Goal: Navigation & Orientation: Find specific page/section

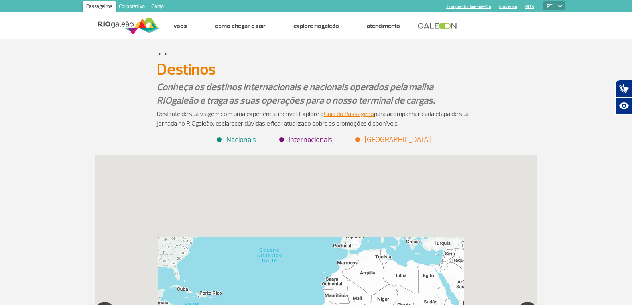
click at [293, 141] on li "Internacionais" at bounding box center [306, 139] width 52 height 11
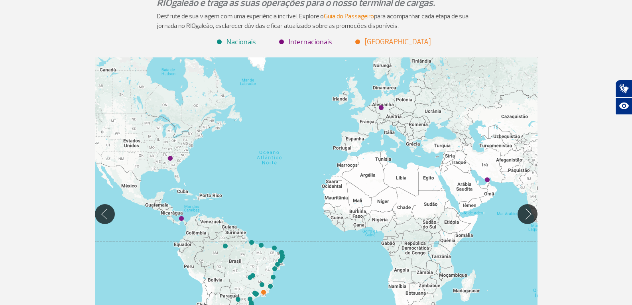
scroll to position [120, 0]
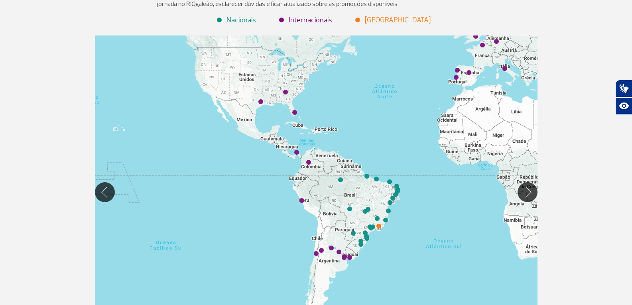
drag, startPoint x: 279, startPoint y: 137, endPoint x: 355, endPoint y: 98, distance: 86.2
click at [355, 98] on div at bounding box center [316, 192] width 443 height 313
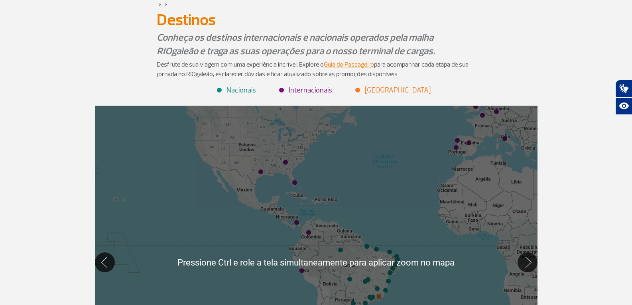
scroll to position [40, 0]
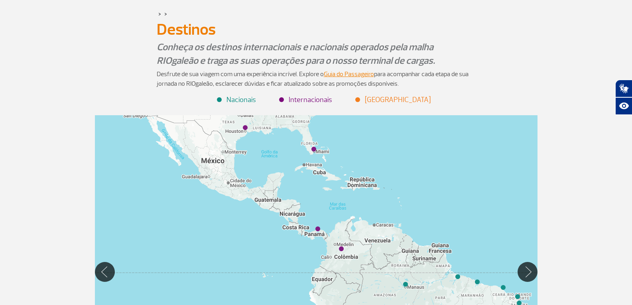
drag, startPoint x: 369, startPoint y: 171, endPoint x: 450, endPoint y: 213, distance: 91.2
click at [450, 213] on div at bounding box center [316, 271] width 443 height 313
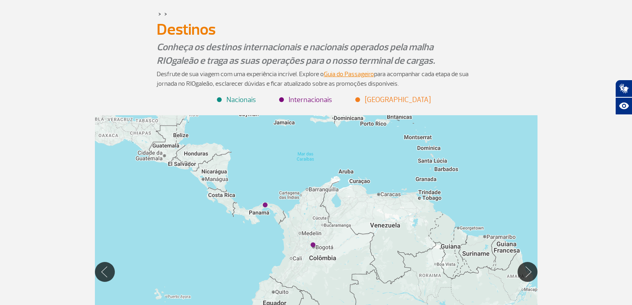
drag, startPoint x: 374, startPoint y: 178, endPoint x: 392, endPoint y: 140, distance: 42.8
click at [392, 140] on div at bounding box center [316, 271] width 443 height 313
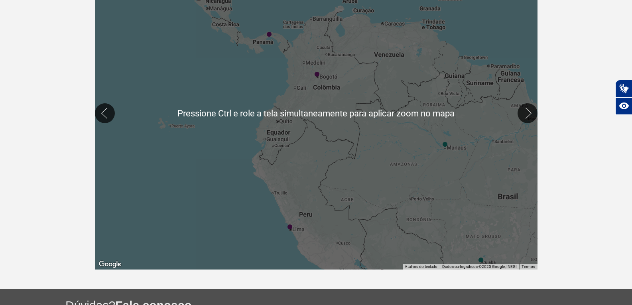
scroll to position [199, 0]
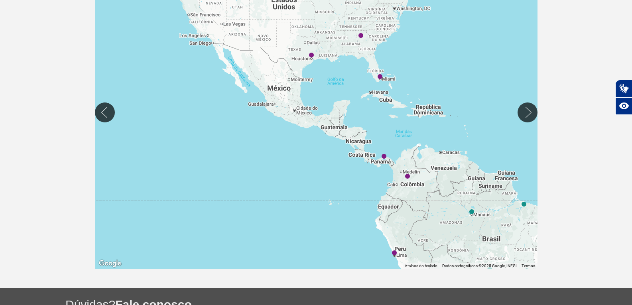
drag, startPoint x: 443, startPoint y: 83, endPoint x: 472, endPoint y: 176, distance: 97.1
click at [472, 176] on div at bounding box center [316, 112] width 443 height 313
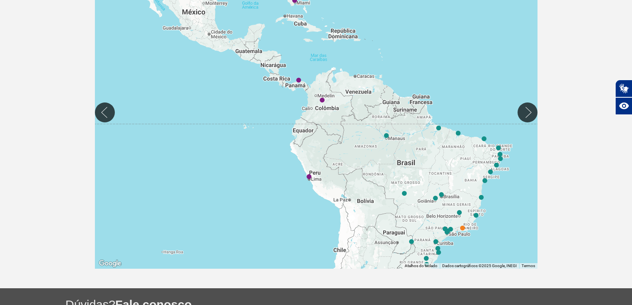
drag, startPoint x: 463, startPoint y: 115, endPoint x: 373, endPoint y: 32, distance: 122.6
click at [373, 34] on div at bounding box center [316, 112] width 443 height 313
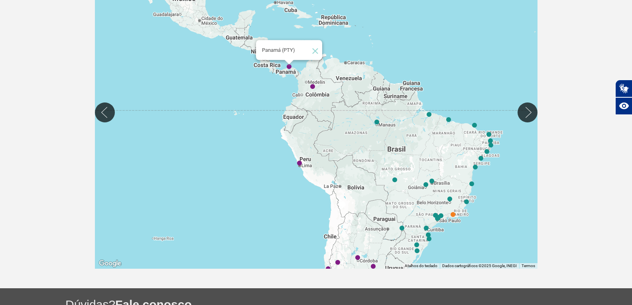
click at [290, 67] on img "Panamá (PTY)" at bounding box center [289, 67] width 5 height 5
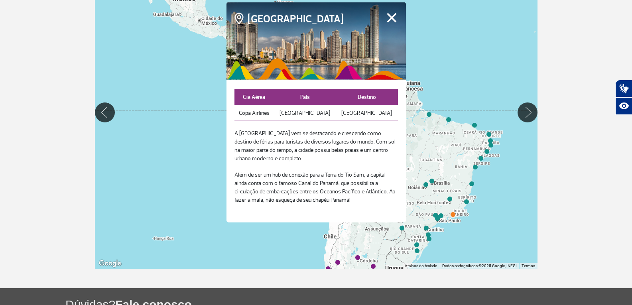
click at [389, 14] on button "Fechar" at bounding box center [392, 17] width 12 height 10
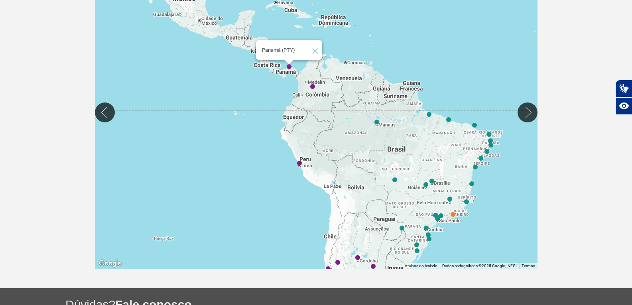
click at [290, 68] on img "Panamá (PTY)" at bounding box center [289, 67] width 5 height 5
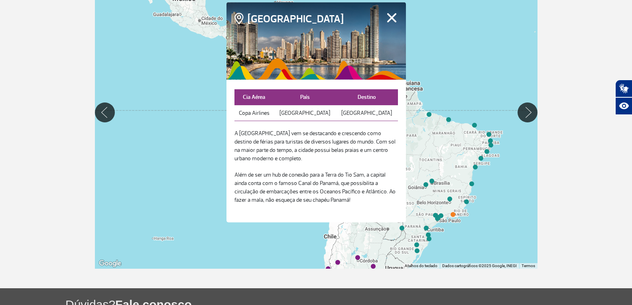
click at [446, 57] on div "Para iniciar o trajeto, pressione as teclas de seta." at bounding box center [316, 112] width 443 height 313
click at [391, 14] on button "Fechar" at bounding box center [392, 17] width 12 height 10
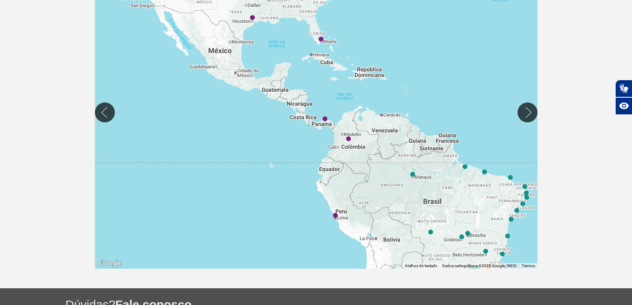
drag, startPoint x: 397, startPoint y: 157, endPoint x: 407, endPoint y: 156, distance: 9.6
click at [403, 164] on div at bounding box center [316, 112] width 443 height 313
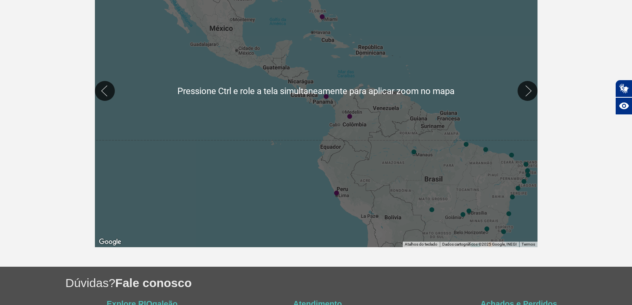
scroll to position [239, 0]
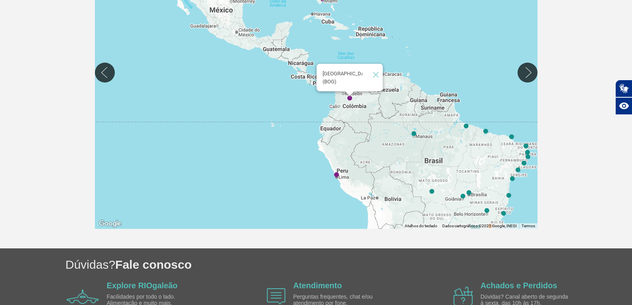
click at [349, 99] on img "Bogotá (BOG)" at bounding box center [349, 98] width 5 height 5
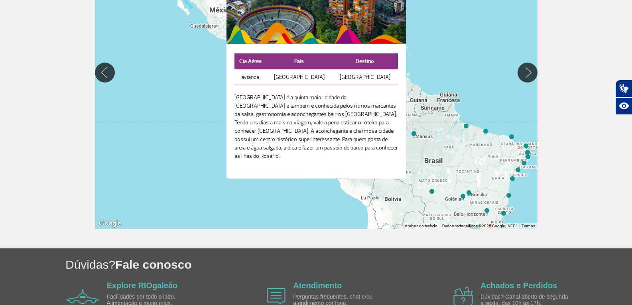
click at [450, 48] on div "Para iniciar o trajeto, pressione as teclas de seta." at bounding box center [316, 72] width 443 height 313
drag, startPoint x: 493, startPoint y: 73, endPoint x: 412, endPoint y: 51, distance: 83.9
click at [398, 54] on div "← Mover para a esquerda → Mover para a direita ↑ Mover para cima ↓ Mover para b…" at bounding box center [316, 72] width 443 height 313
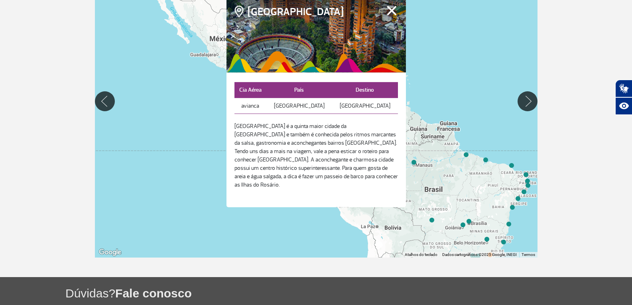
scroll to position [160, 0]
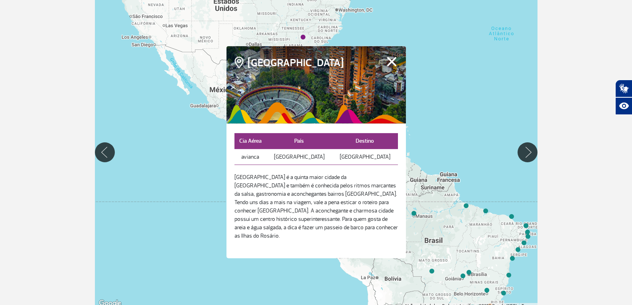
click at [394, 63] on button "Fechar" at bounding box center [392, 61] width 12 height 10
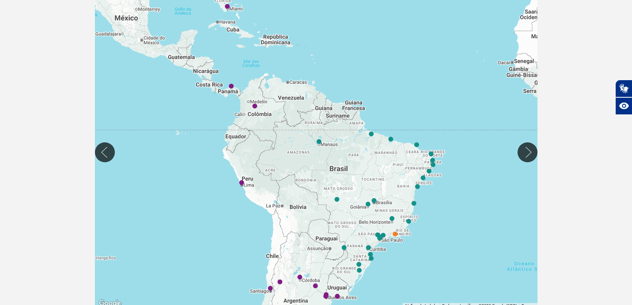
drag, startPoint x: 473, startPoint y: 95, endPoint x: 378, endPoint y: 8, distance: 128.2
click at [378, 8] on div at bounding box center [316, 152] width 443 height 313
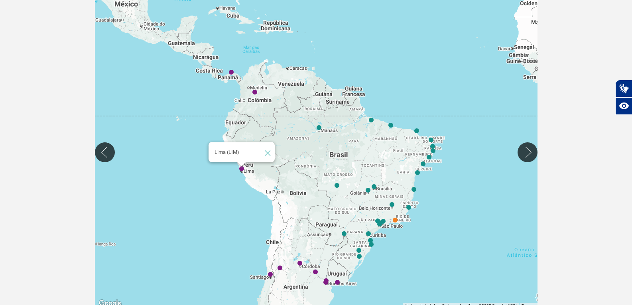
click at [243, 169] on img "Lima (LIM)" at bounding box center [241, 169] width 5 height 5
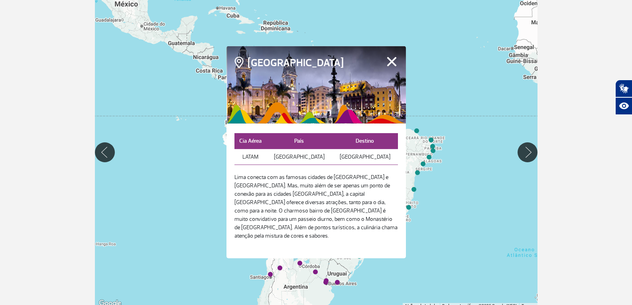
click at [458, 107] on div "Para iniciar o trajeto, pressione as teclas de seta." at bounding box center [316, 152] width 443 height 313
click at [268, 274] on img "Santiago (SCL)" at bounding box center [270, 274] width 5 height 5
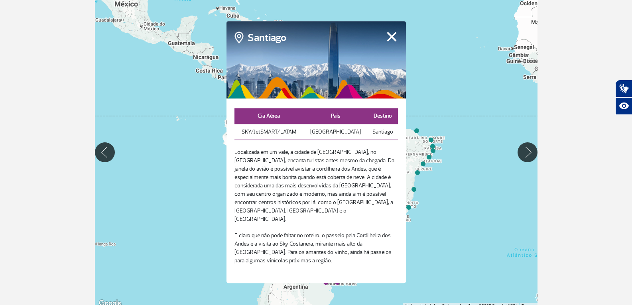
click at [426, 246] on div "Para iniciar o trajeto, pressione as teclas de seta." at bounding box center [316, 152] width 443 height 313
click at [394, 39] on button "Fechar" at bounding box center [392, 37] width 12 height 10
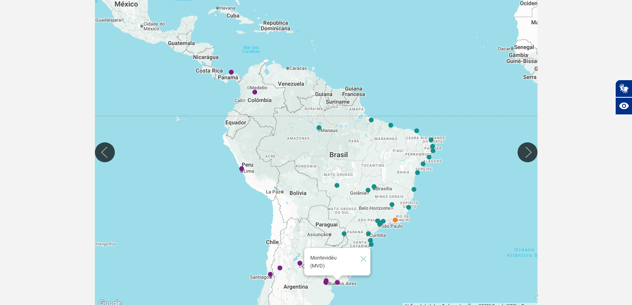
click at [339, 284] on img "Montevidéu (MVD)" at bounding box center [337, 282] width 5 height 5
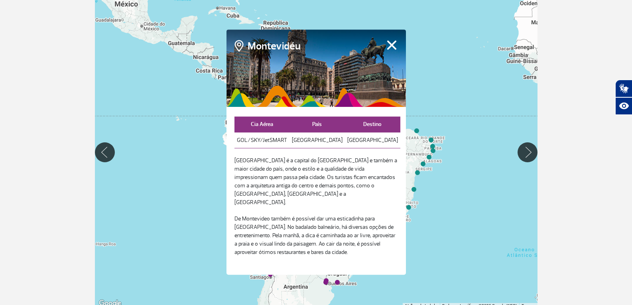
click at [393, 49] on button "Fechar" at bounding box center [392, 45] width 12 height 10
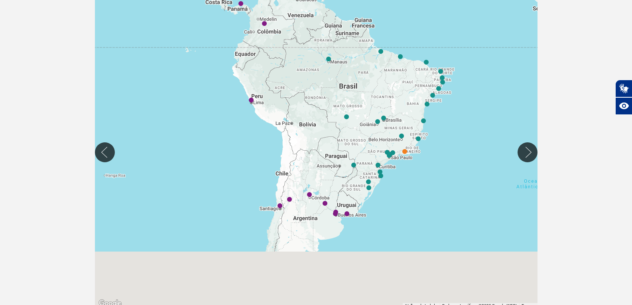
drag, startPoint x: 464, startPoint y: 217, endPoint x: 473, endPoint y: 146, distance: 71.7
click at [473, 146] on div at bounding box center [316, 152] width 443 height 313
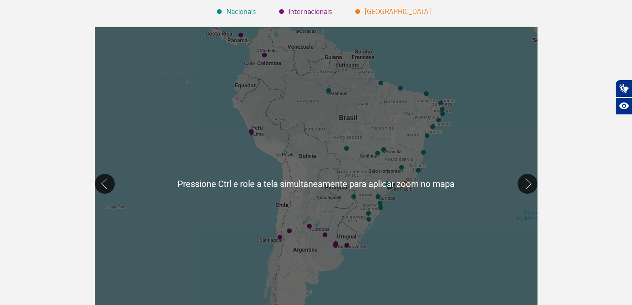
scroll to position [120, 0]
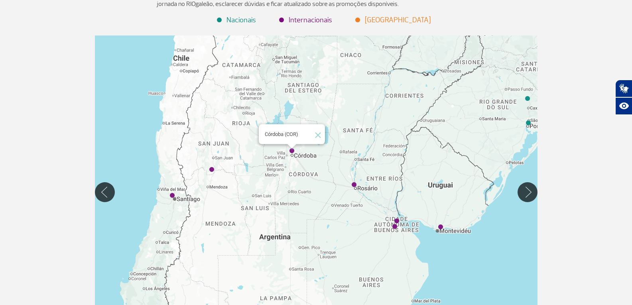
click at [293, 150] on img "Córdoba (COR)" at bounding box center [292, 151] width 5 height 5
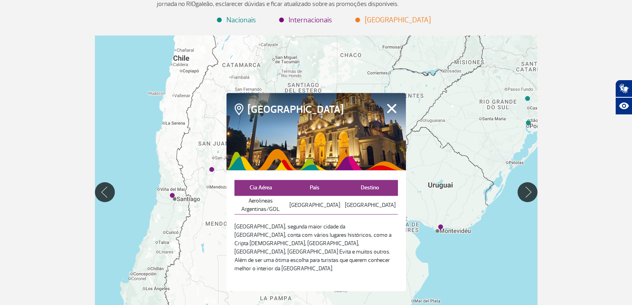
click at [390, 113] on button "Fechar" at bounding box center [392, 108] width 12 height 10
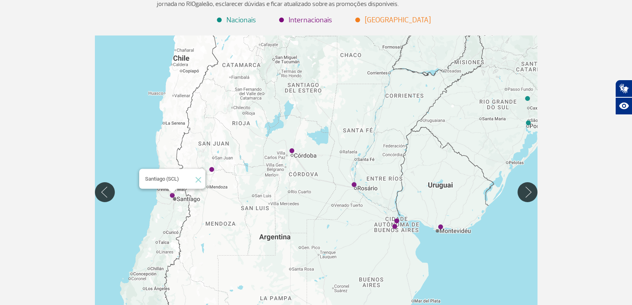
click at [174, 196] on img "Santiago (SCL)" at bounding box center [172, 195] width 5 height 5
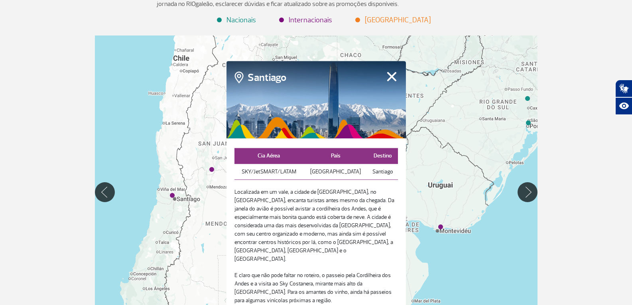
click at [393, 79] on button "Fechar" at bounding box center [392, 76] width 12 height 10
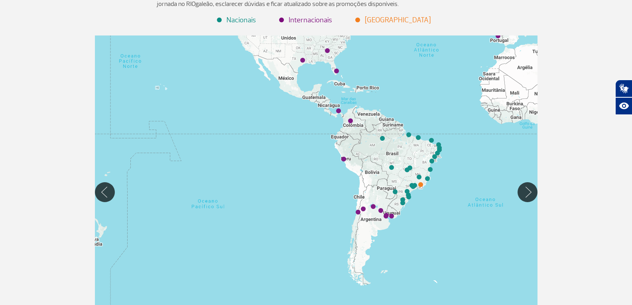
drag, startPoint x: 472, startPoint y: 105, endPoint x: 457, endPoint y: 150, distance: 47.8
click at [457, 150] on div at bounding box center [316, 192] width 443 height 313
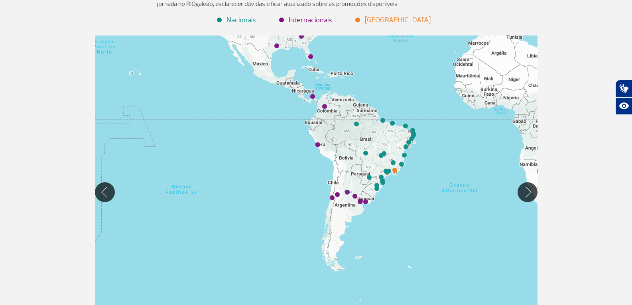
drag, startPoint x: 364, startPoint y: 73, endPoint x: 335, endPoint y: 45, distance: 40.3
click at [335, 45] on div at bounding box center [316, 192] width 443 height 313
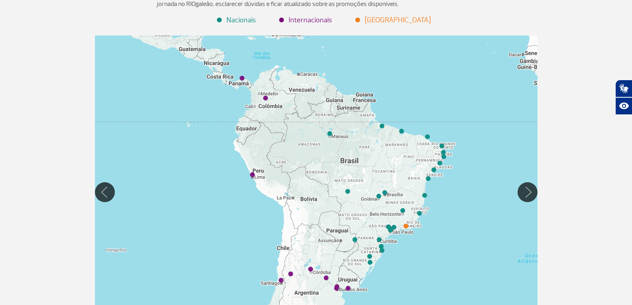
click at [434, 113] on div at bounding box center [316, 192] width 443 height 313
